Goal: Find specific page/section: Find specific page/section

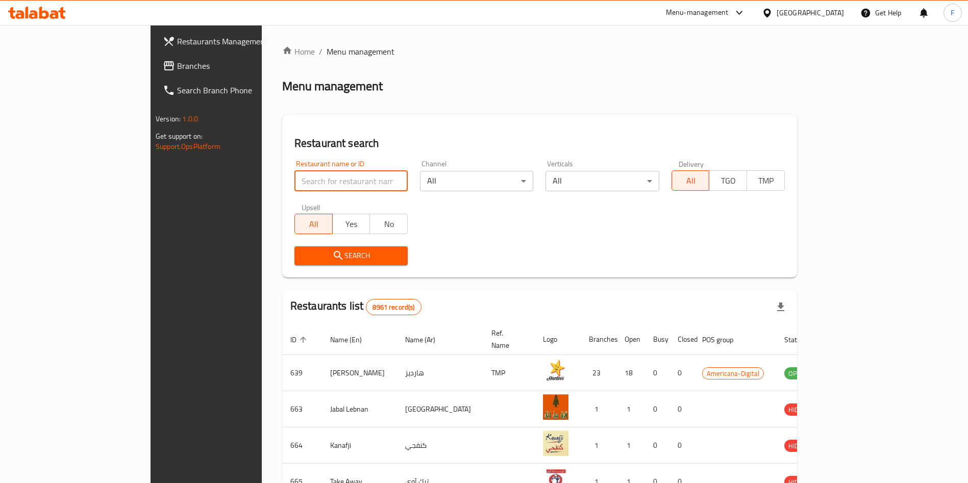
click at [309, 172] on input "search" at bounding box center [350, 181] width 113 height 20
click button "Search" at bounding box center [350, 255] width 113 height 19
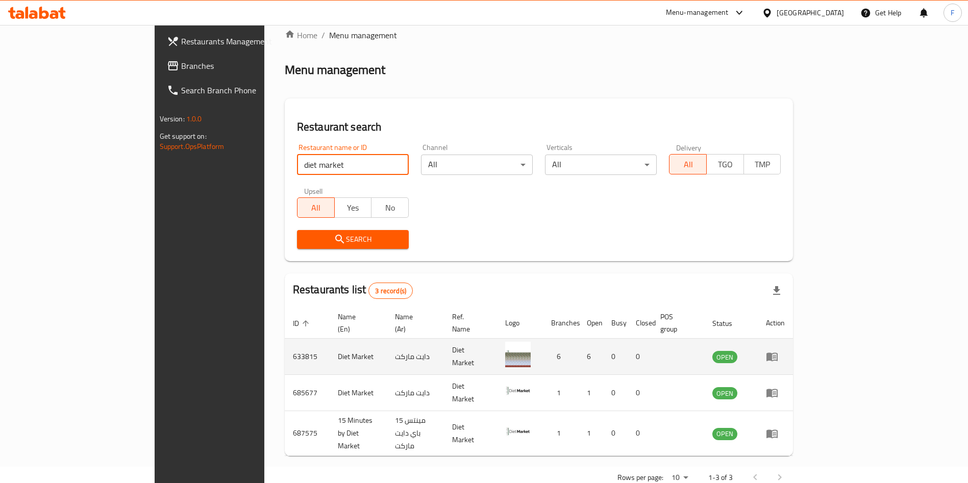
scroll to position [24, 0]
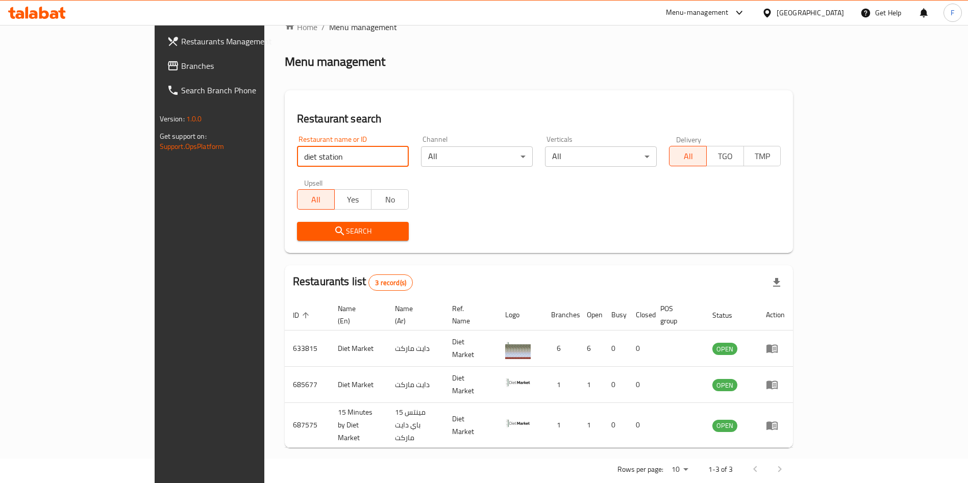
type input "diet station"
click button "Search" at bounding box center [353, 231] width 112 height 19
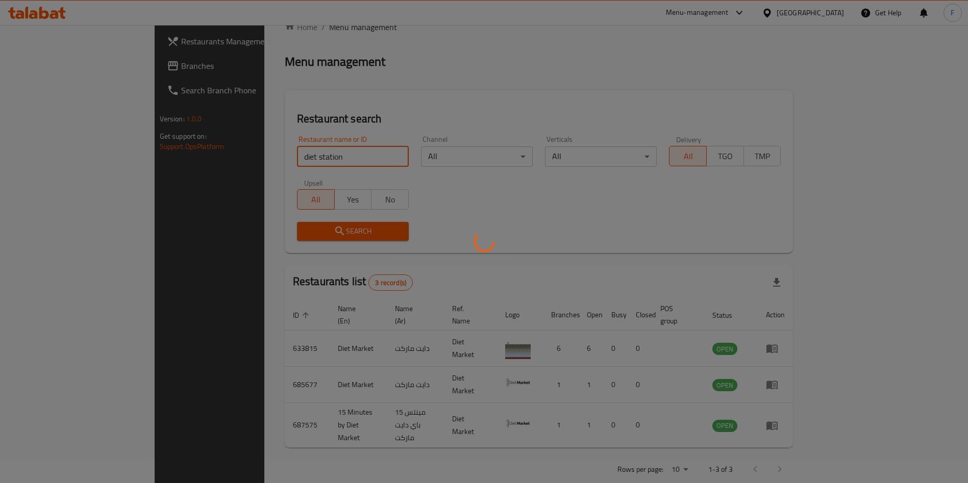
scroll to position [0, 0]
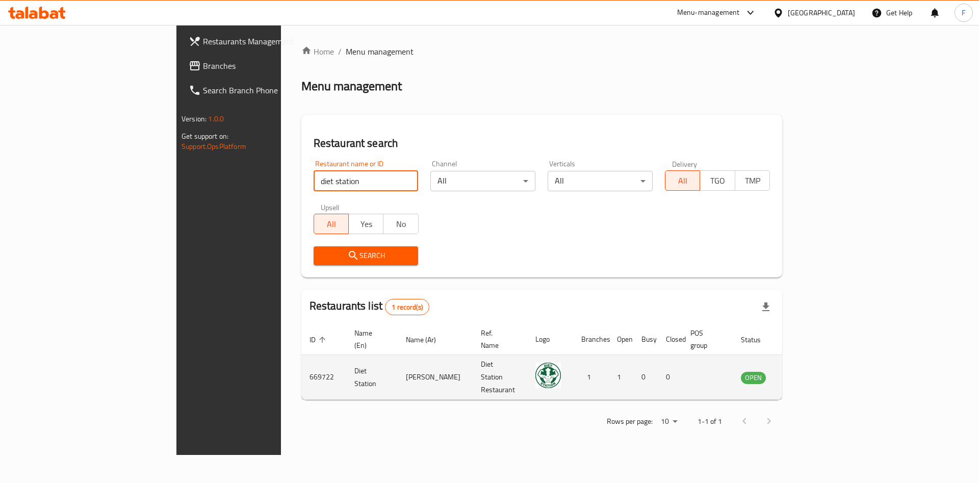
click at [806, 373] on icon "enhanced table" at bounding box center [800, 377] width 11 height 9
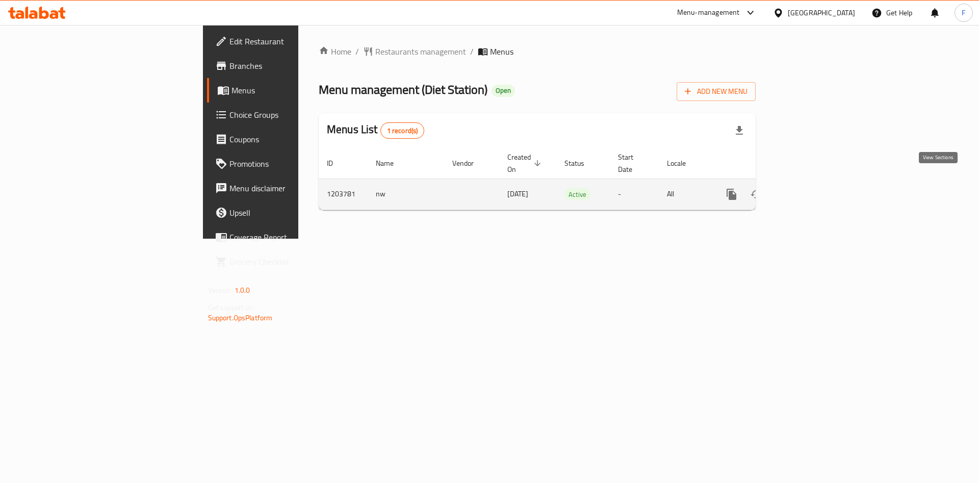
click at [812, 188] on icon "enhanced table" at bounding box center [805, 194] width 12 height 12
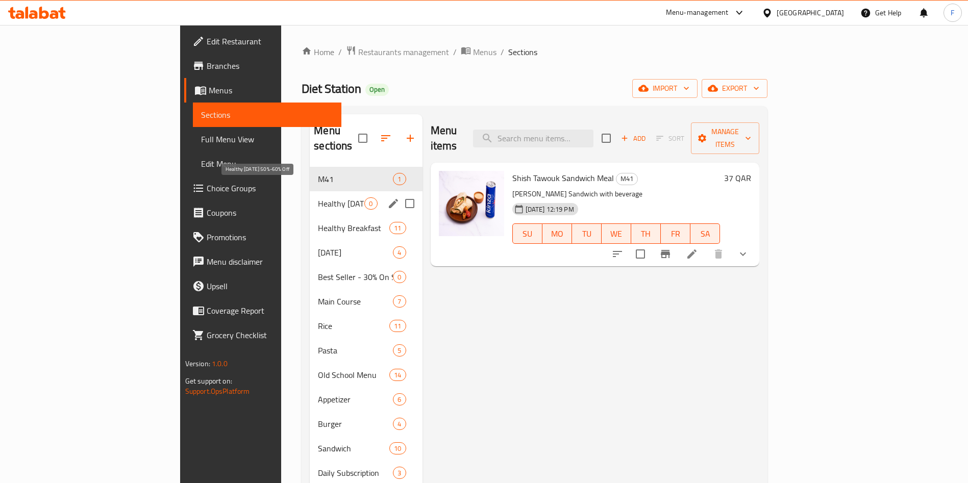
click at [318, 197] on span "Healthy [DATE] 50%-60% Off" at bounding box center [341, 203] width 46 height 12
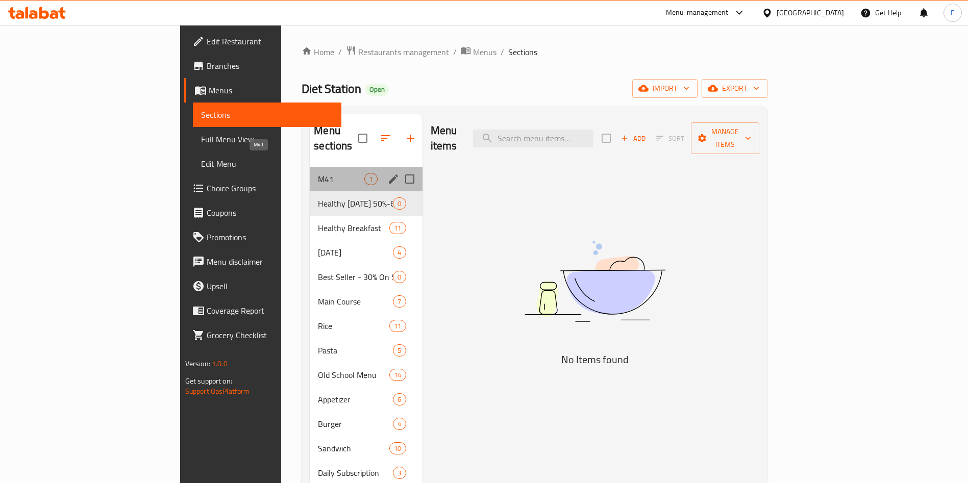
click at [318, 173] on span "M41" at bounding box center [341, 179] width 46 height 12
